Goal: Task Accomplishment & Management: Manage account settings

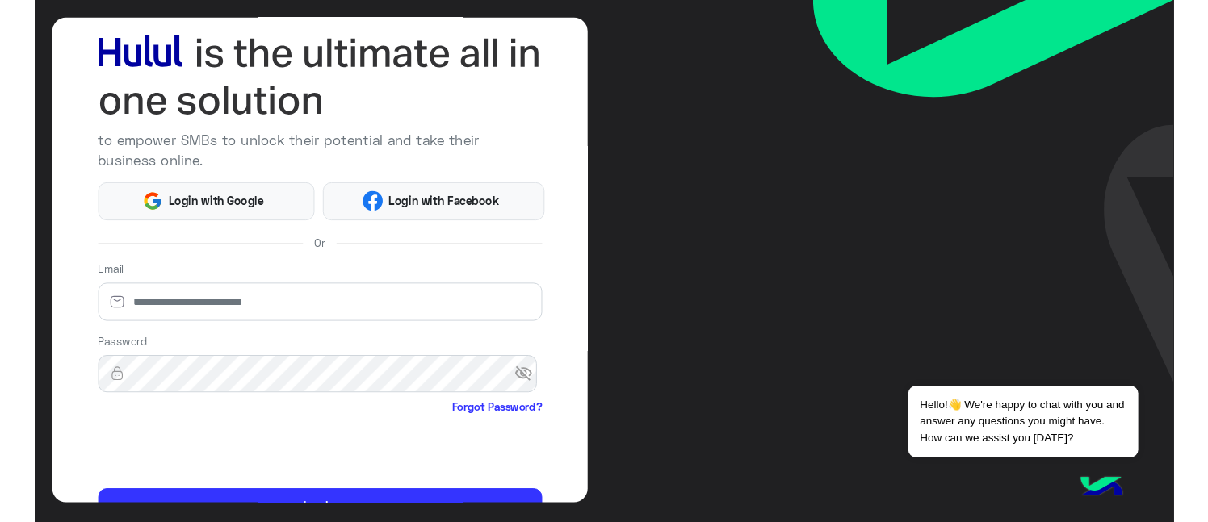
scroll to position [166, 0]
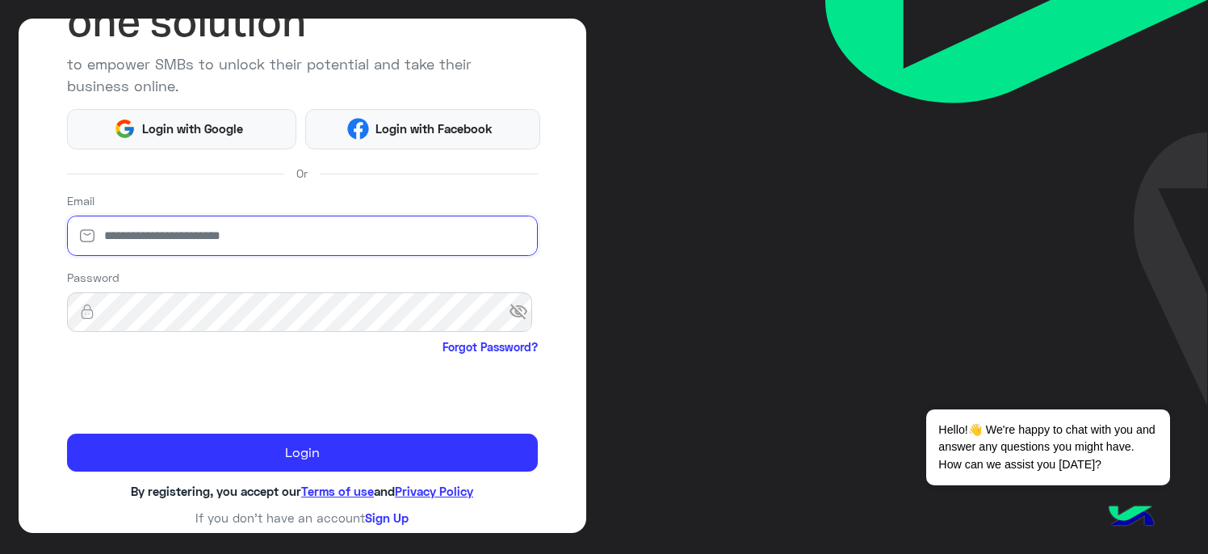
click at [150, 220] on input "email" at bounding box center [302, 236] width 471 height 40
type input "**********"
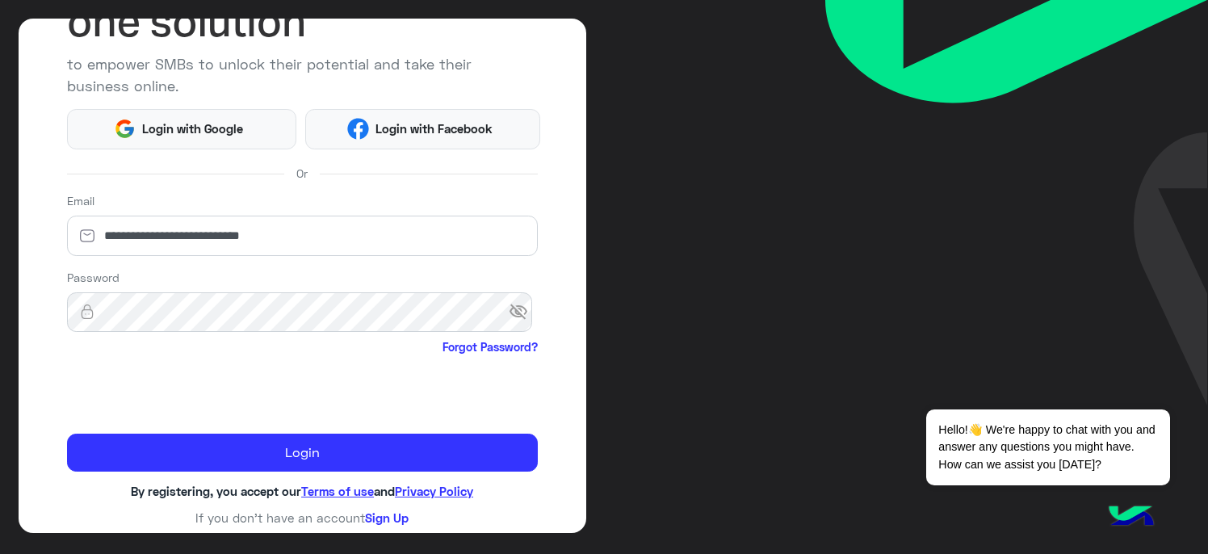
click at [518, 304] on span "visibility_off" at bounding box center [523, 311] width 29 height 29
click at [67, 434] on button "Login" at bounding box center [302, 453] width 471 height 39
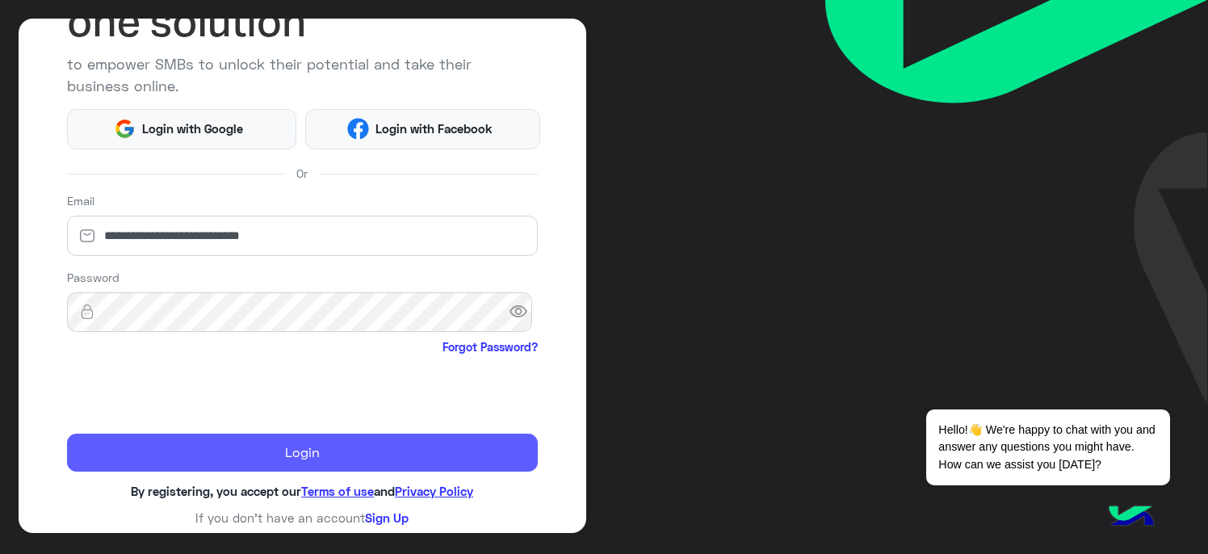
click at [314, 455] on button "Login" at bounding box center [302, 453] width 471 height 39
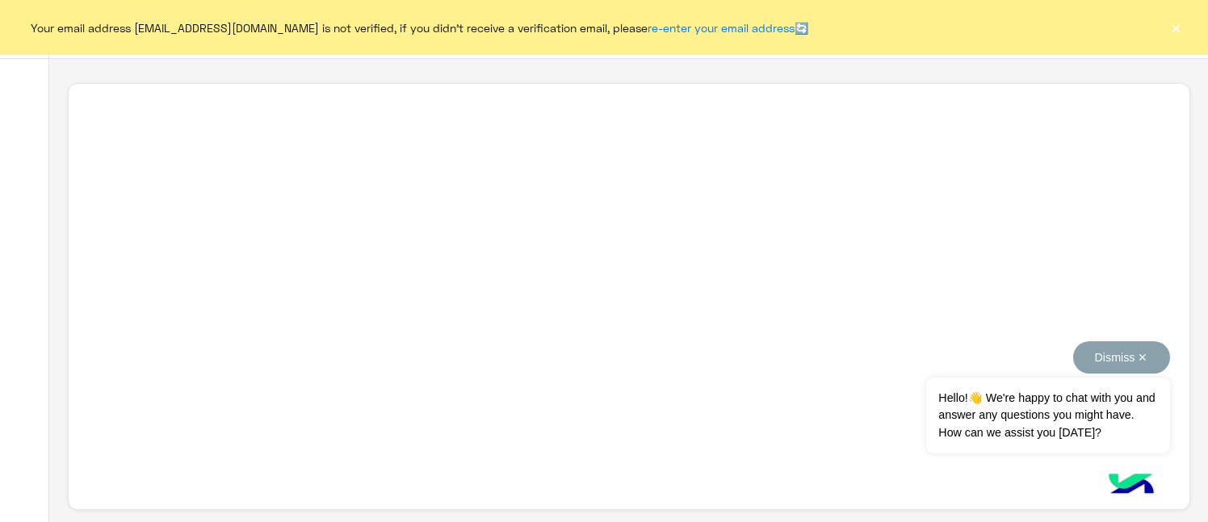
click at [1073, 353] on button "Dismiss ✕" at bounding box center [1121, 358] width 97 height 32
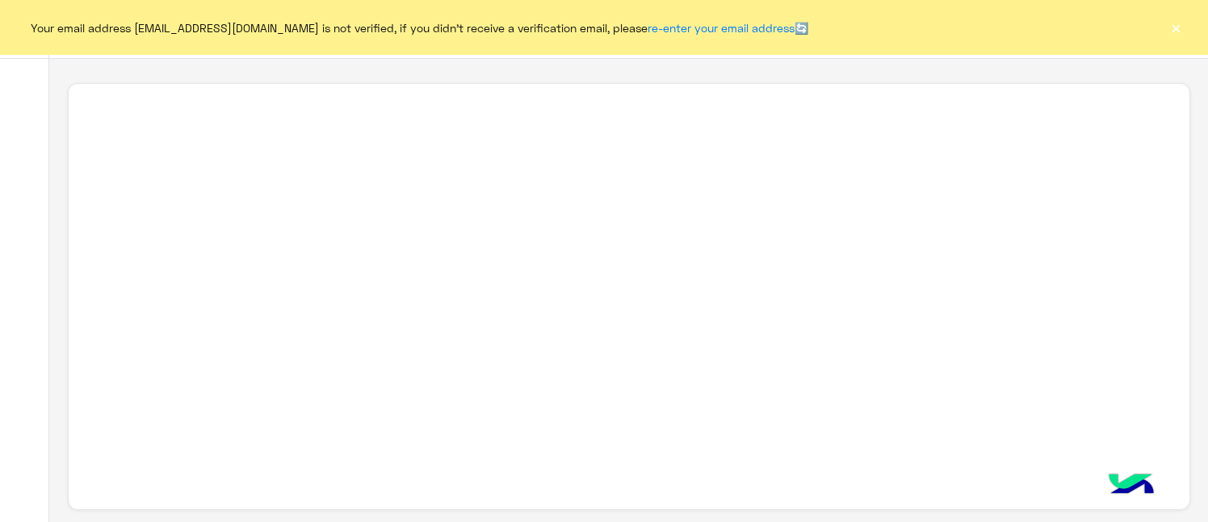
click at [1182, 29] on button "×" at bounding box center [1176, 27] width 16 height 16
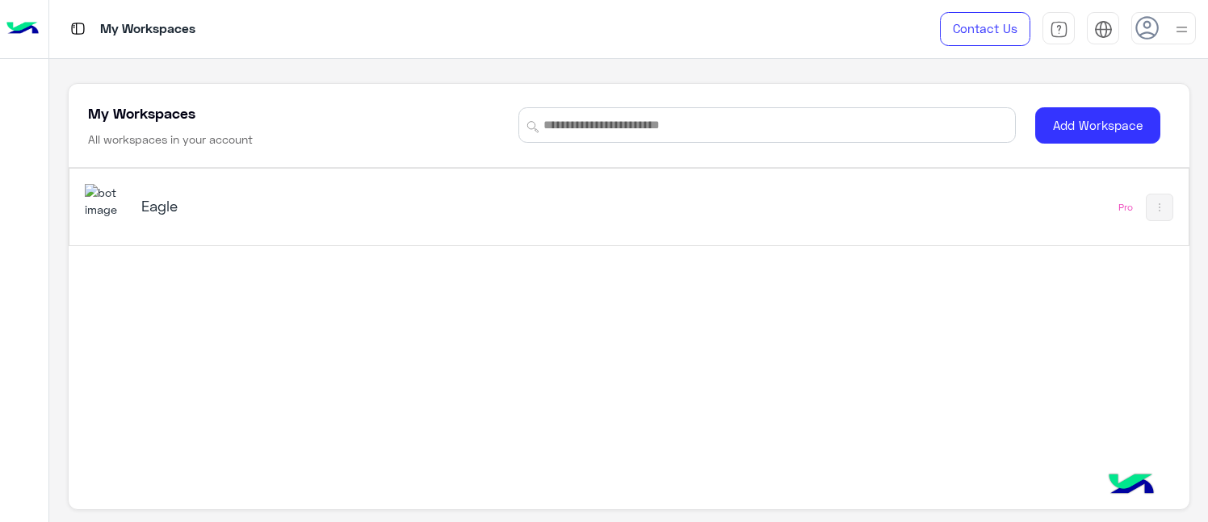
click at [178, 206] on h5 "Eagle" at bounding box center [337, 205] width 392 height 19
click at [166, 196] on h5 "Eagle" at bounding box center [337, 205] width 392 height 19
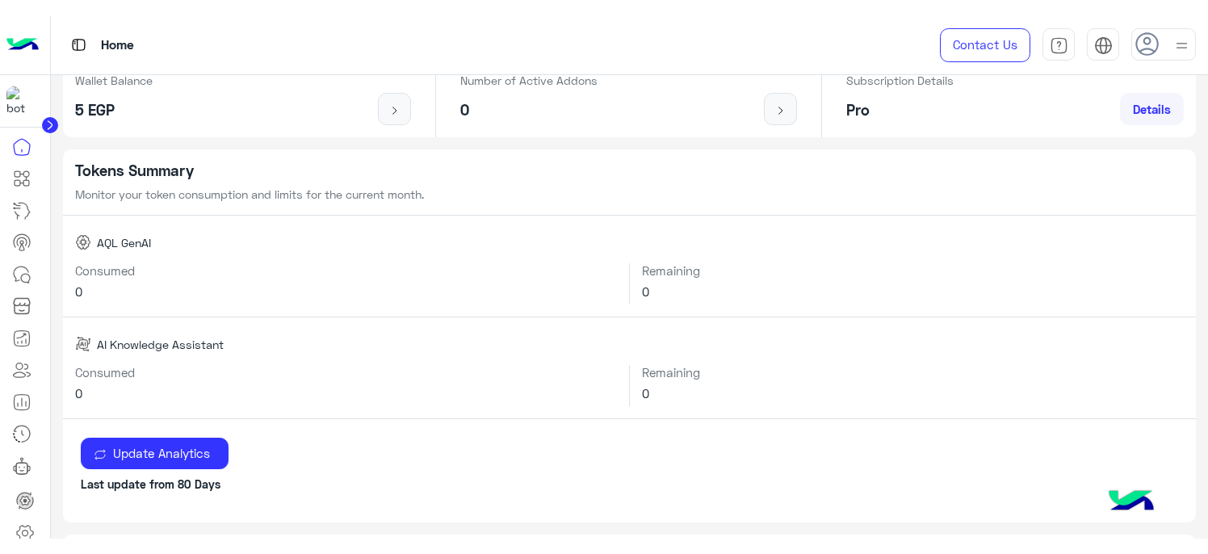
scroll to position [323, 0]
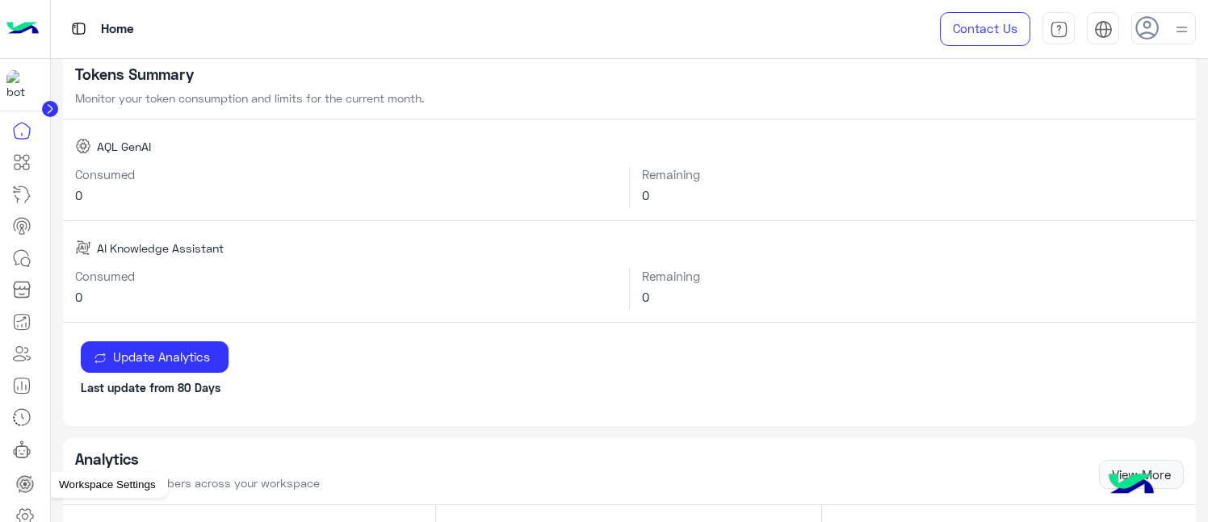
click at [26, 510] on icon at bounding box center [25, 516] width 16 height 15
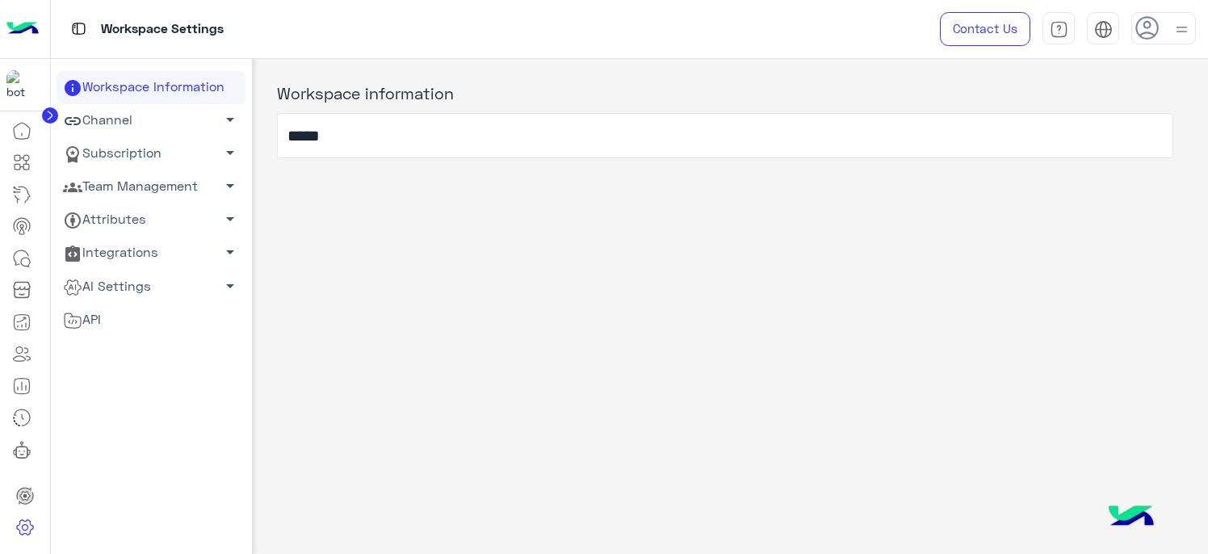
click at [131, 216] on link "Attributes arrow_drop_down" at bounding box center [151, 219] width 189 height 33
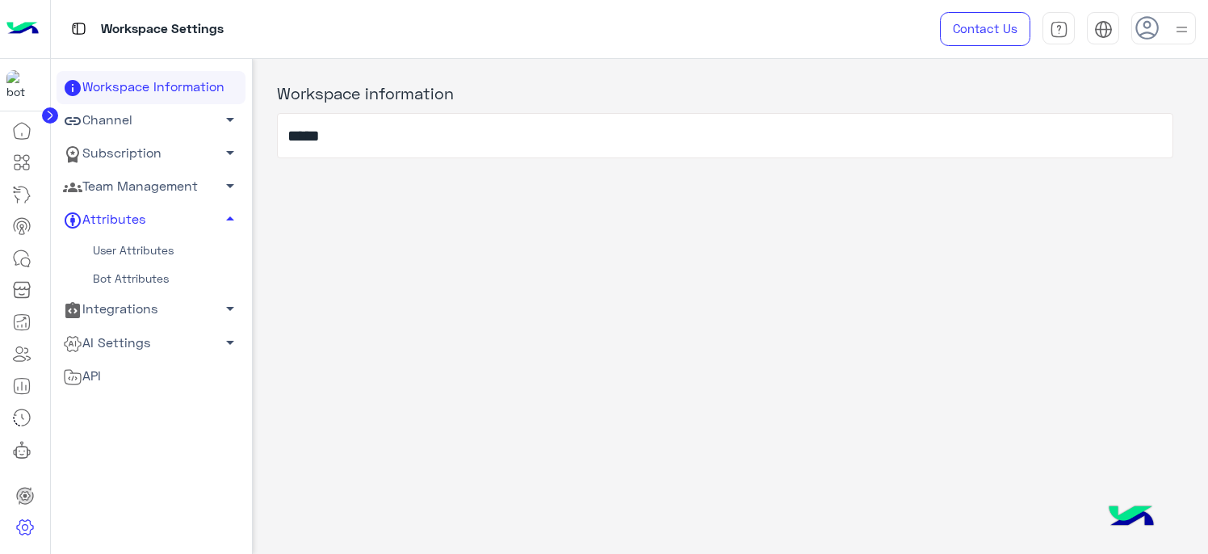
click at [136, 176] on link "Team Management arrow_drop_down" at bounding box center [151, 186] width 189 height 33
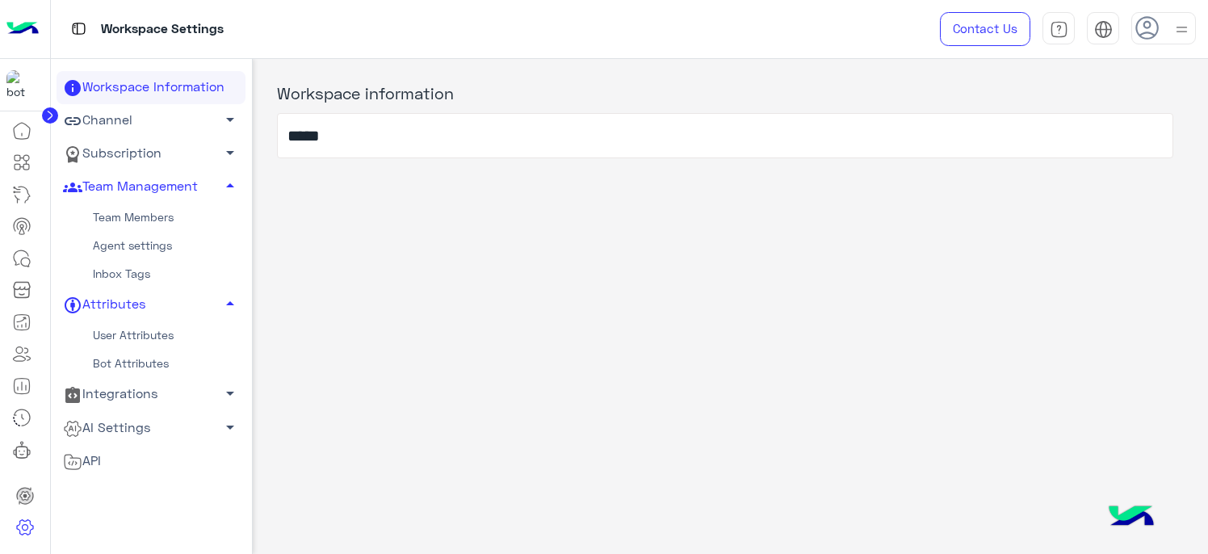
click at [165, 224] on link "Team Members" at bounding box center [151, 217] width 189 height 28
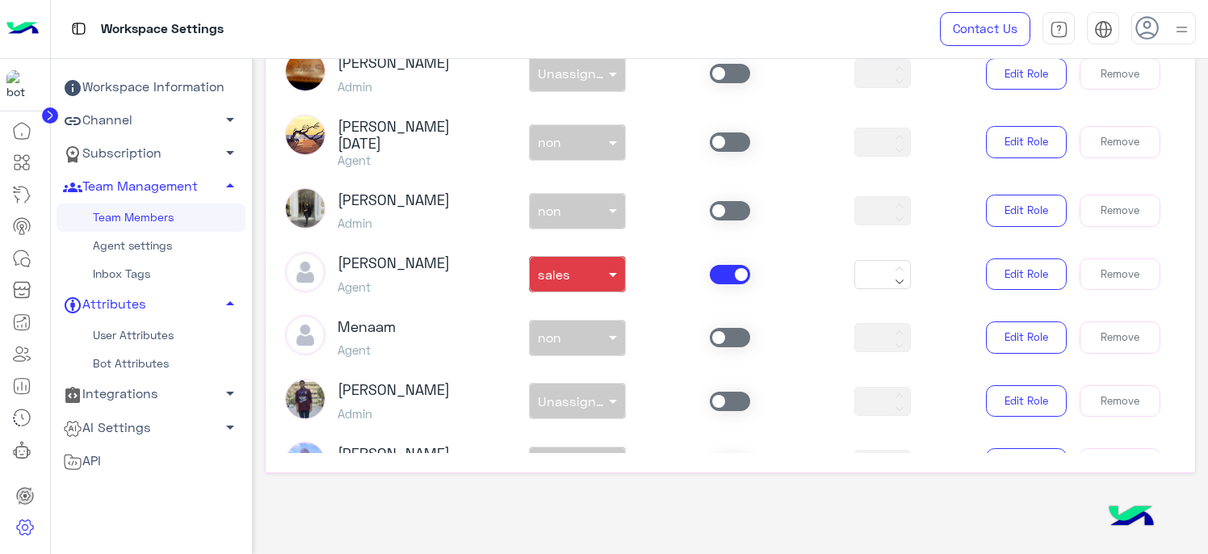
scroll to position [849, 0]
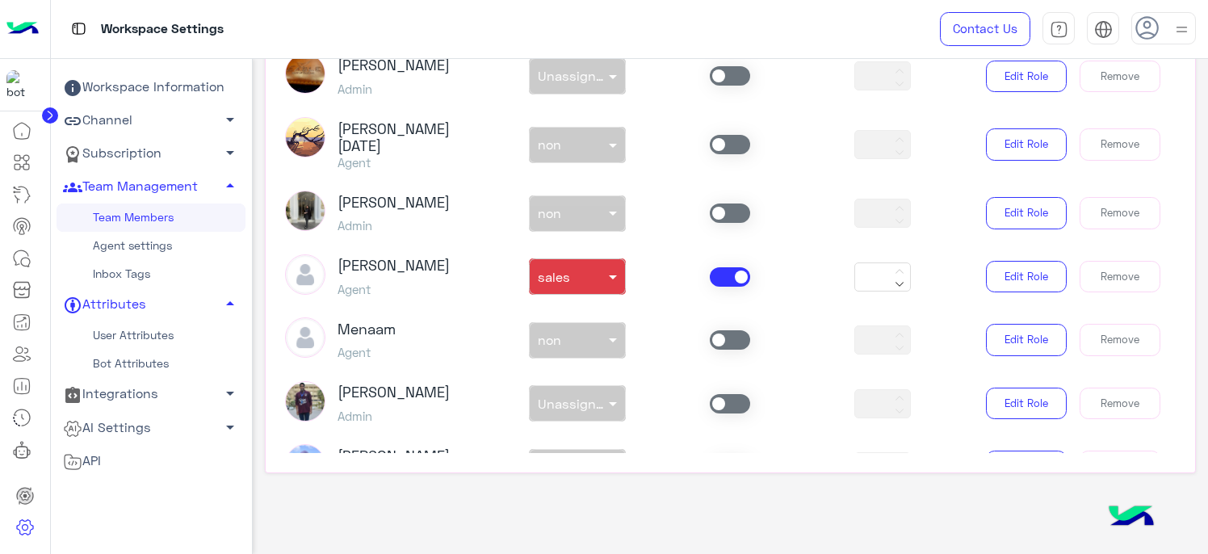
click at [726, 267] on span at bounding box center [730, 276] width 40 height 19
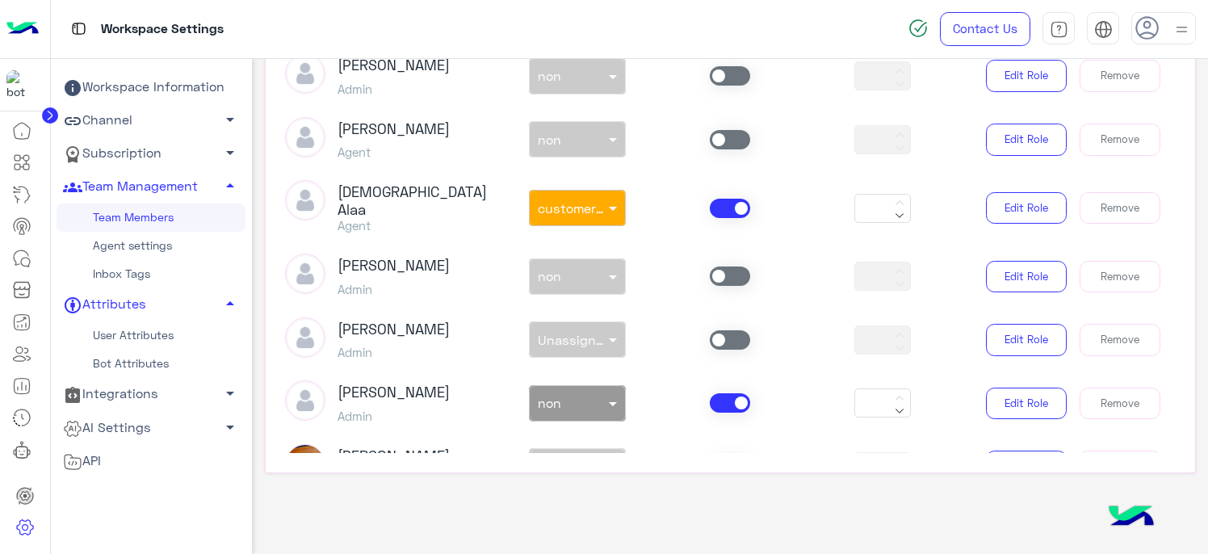
scroll to position [446, 0]
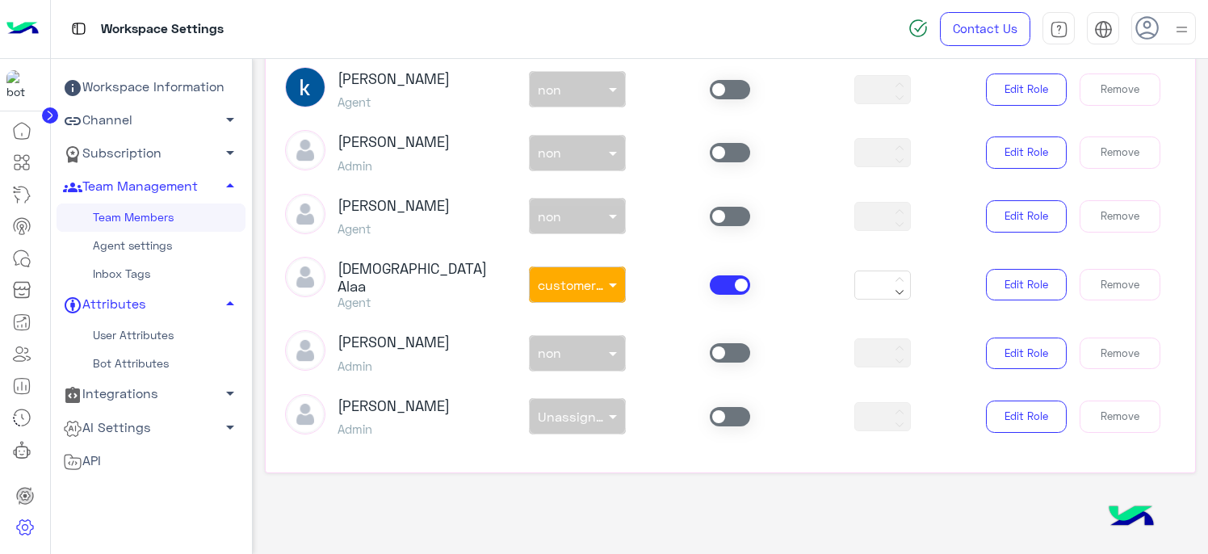
click at [719, 282] on span at bounding box center [730, 284] width 40 height 19
click at [724, 220] on span at bounding box center [730, 216] width 40 height 19
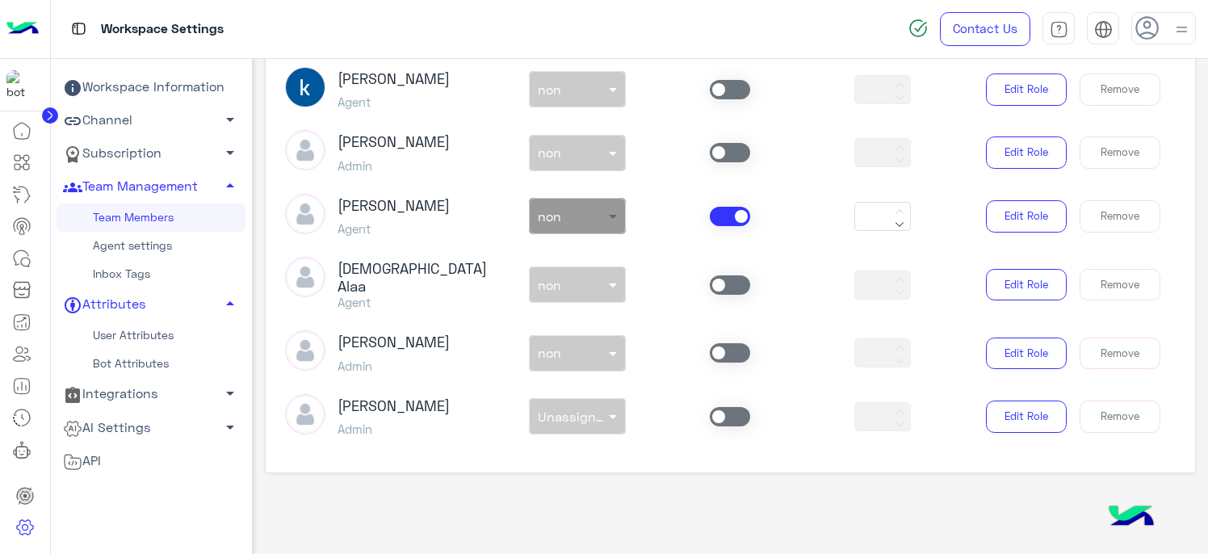
click at [608, 210] on span at bounding box center [615, 216] width 20 height 17
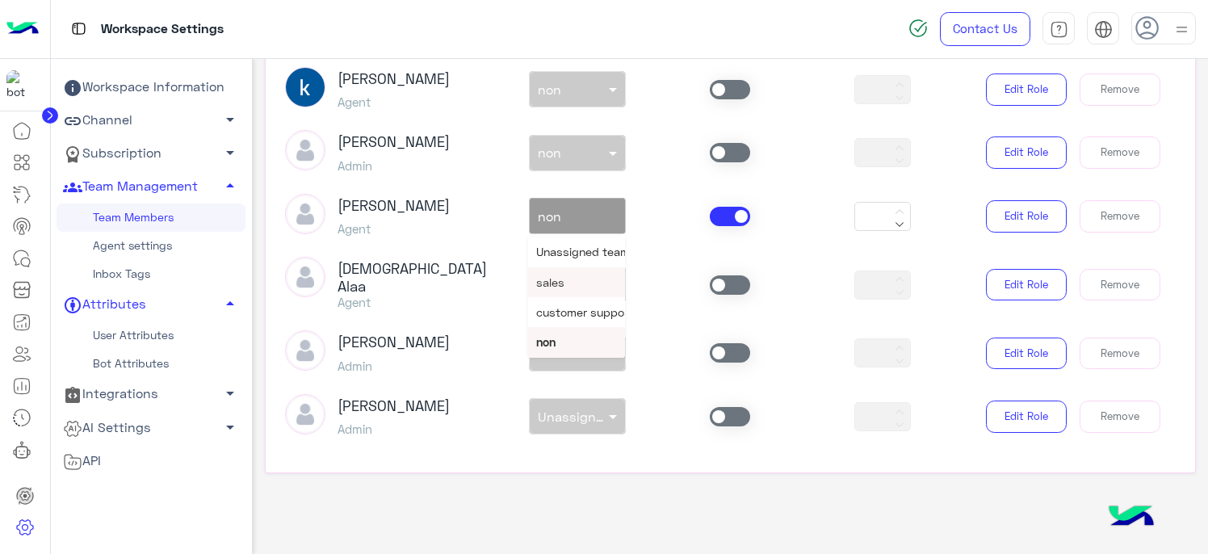
click at [573, 275] on div "sales" at bounding box center [576, 282] width 97 height 30
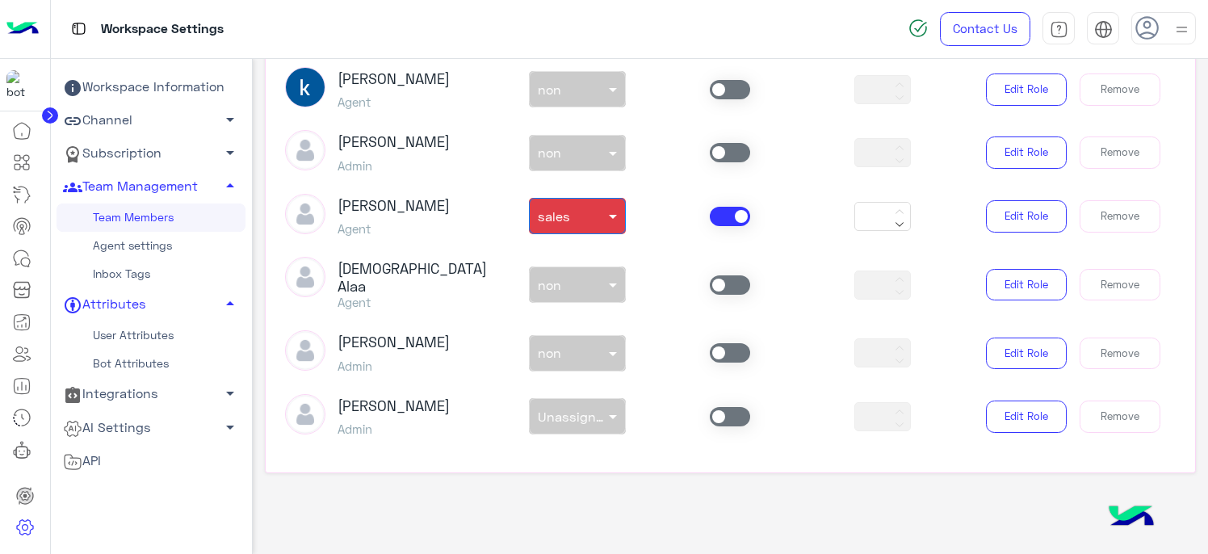
scroll to position [284, 0]
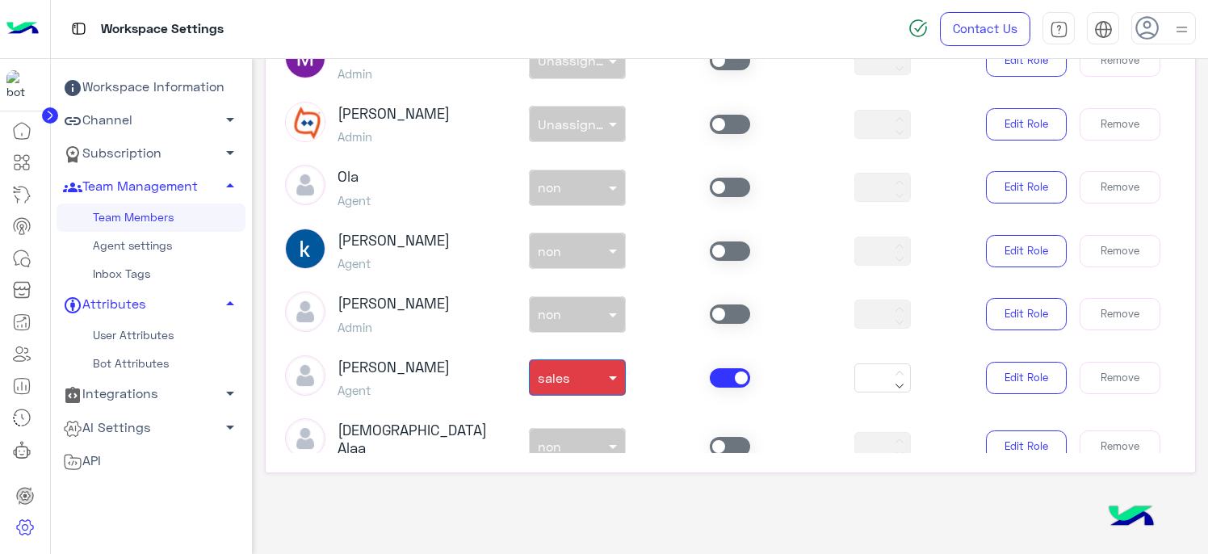
click at [727, 250] on span at bounding box center [730, 250] width 40 height 19
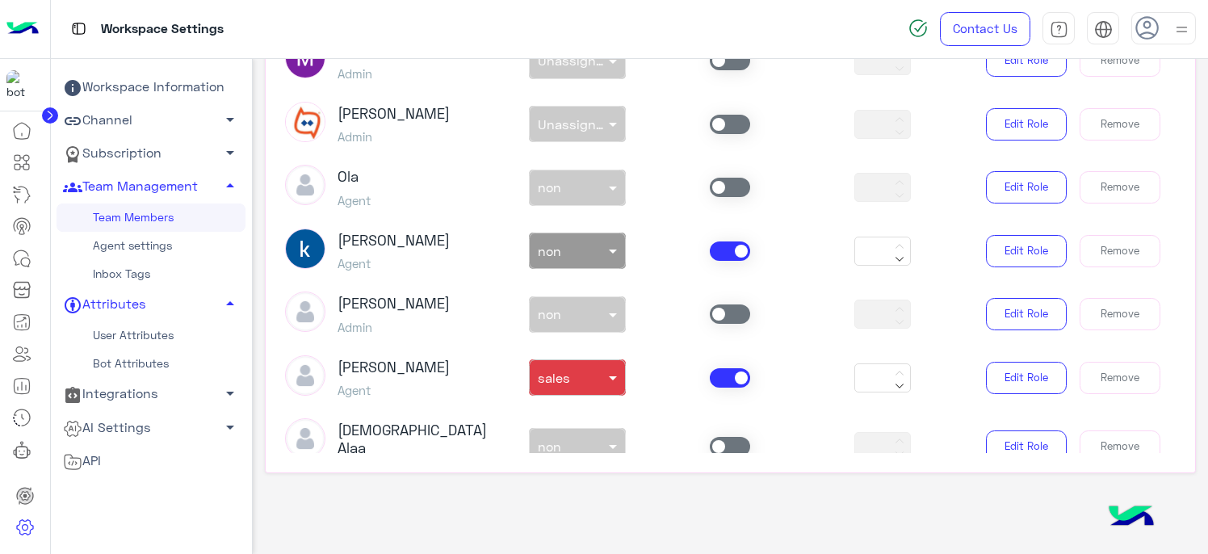
click at [594, 249] on div at bounding box center [577, 246] width 95 height 19
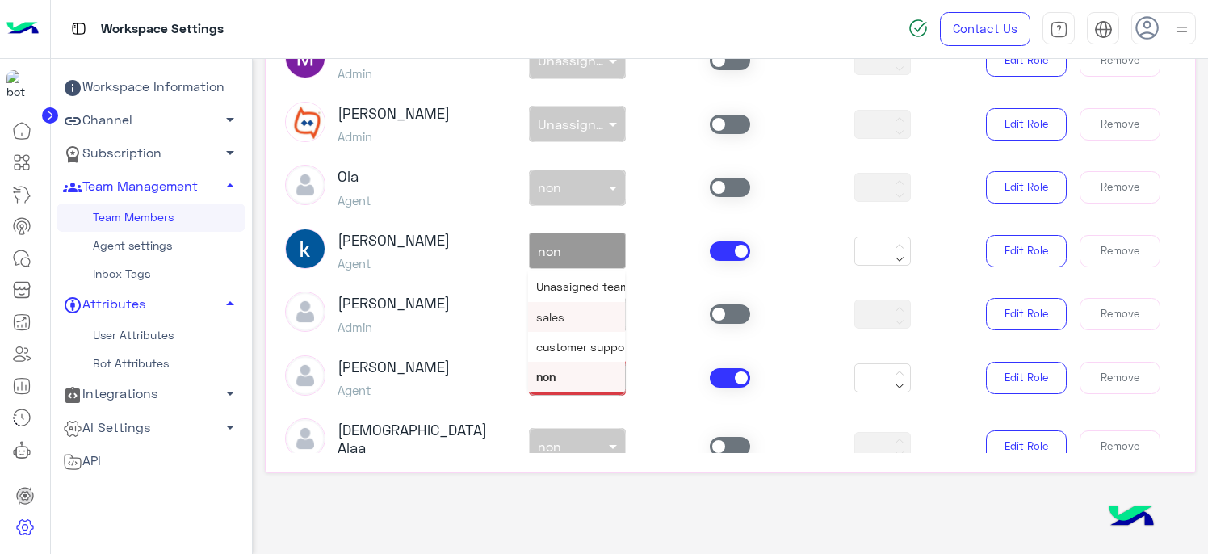
click at [562, 323] on div "sales" at bounding box center [576, 317] width 97 height 30
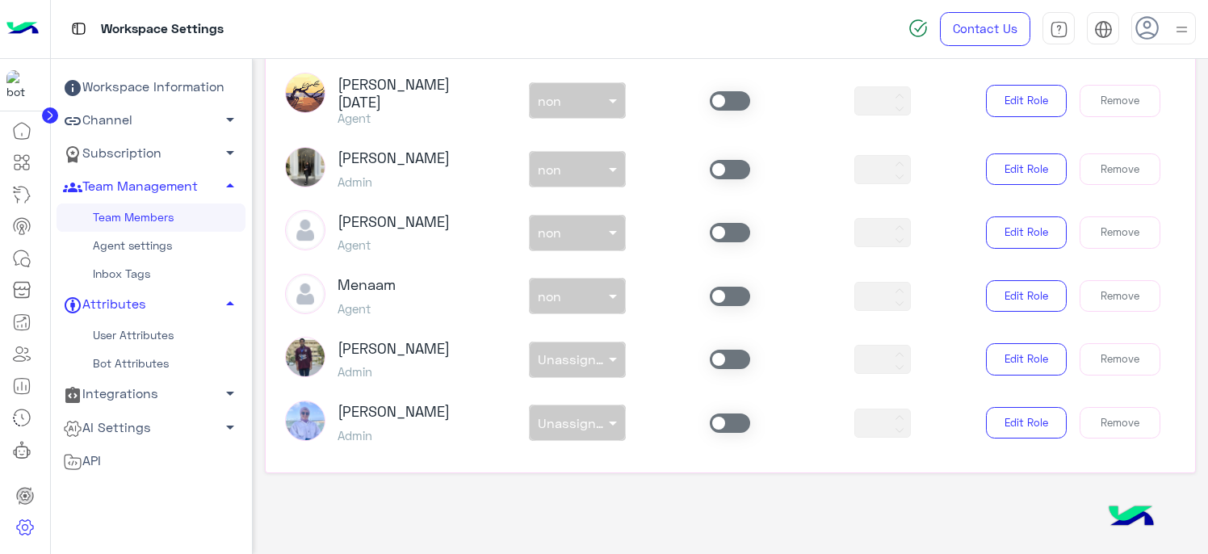
scroll to position [1011, 0]
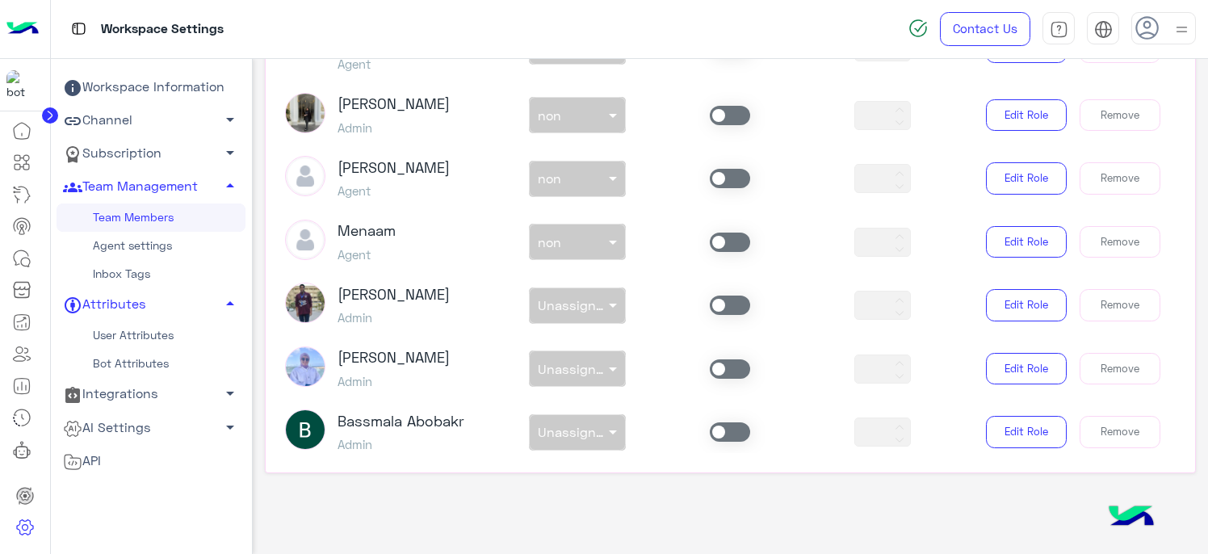
click at [727, 233] on span at bounding box center [730, 242] width 40 height 19
